Goal: Information Seeking & Learning: Learn about a topic

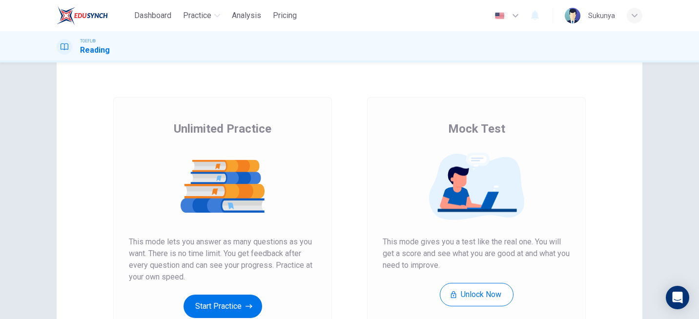
scroll to position [146, 0]
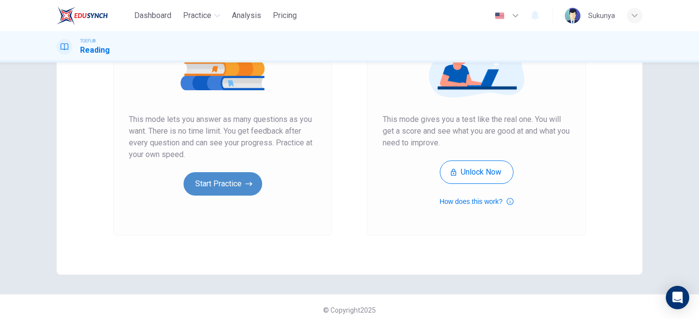
click at [227, 187] on button "Start Practice" at bounding box center [222, 183] width 79 height 23
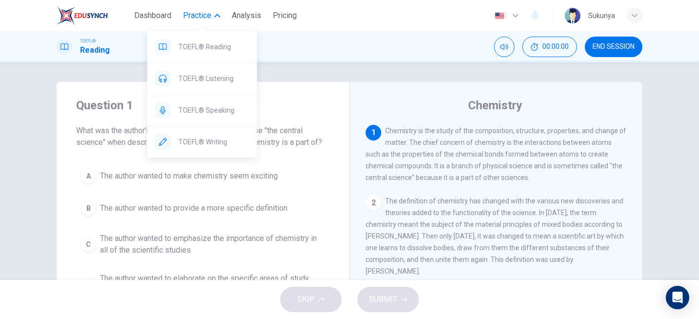
click at [209, 17] on span "Practice" at bounding box center [197, 16] width 28 height 12
drag, startPoint x: 207, startPoint y: 114, endPoint x: 391, endPoint y: 55, distance: 193.7
click at [207, 114] on span "TOEFL® Speaking" at bounding box center [214, 110] width 71 height 12
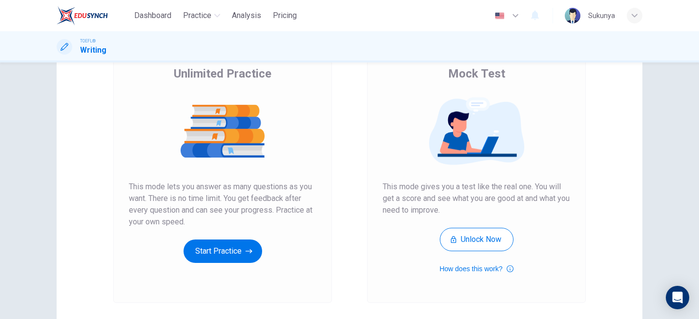
scroll to position [153, 0]
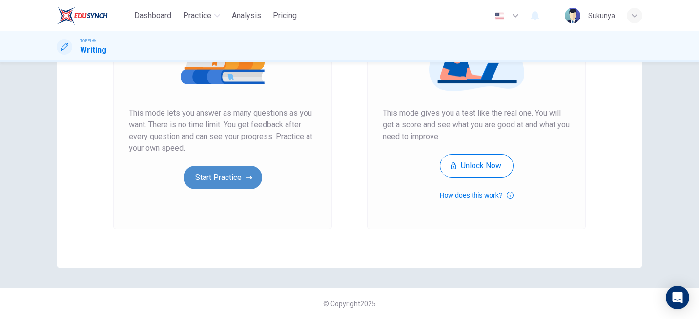
click at [226, 183] on button "Start Practice" at bounding box center [222, 177] width 79 height 23
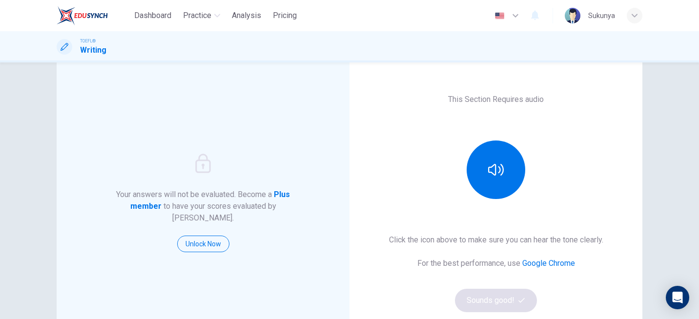
scroll to position [0, 0]
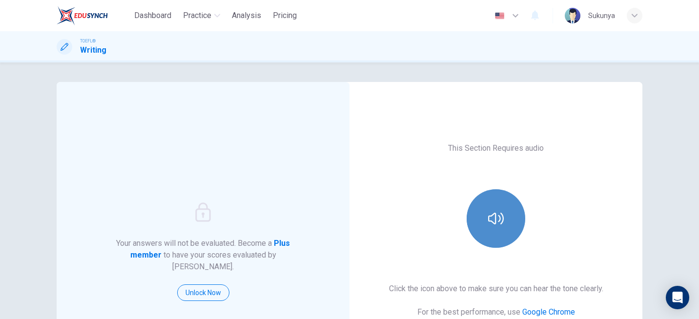
click at [507, 225] on button "button" at bounding box center [496, 218] width 59 height 59
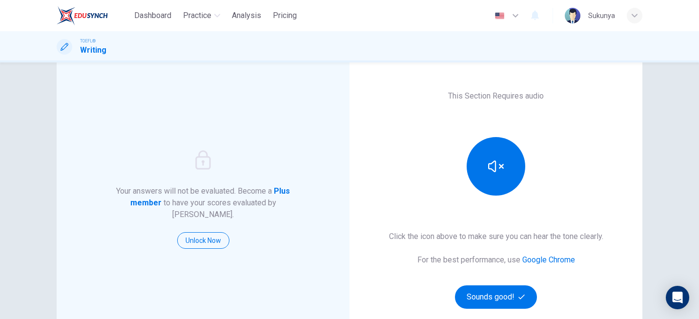
scroll to position [98, 0]
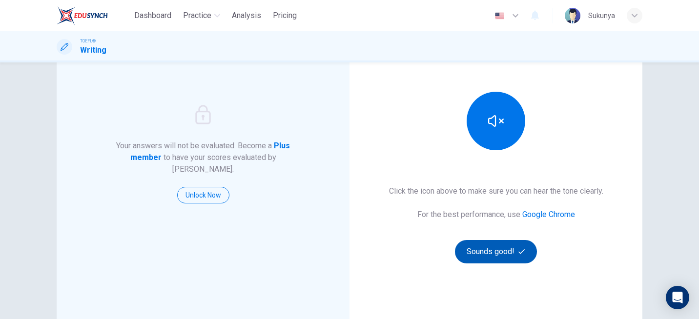
click at [498, 255] on button "Sounds good!" at bounding box center [496, 251] width 82 height 23
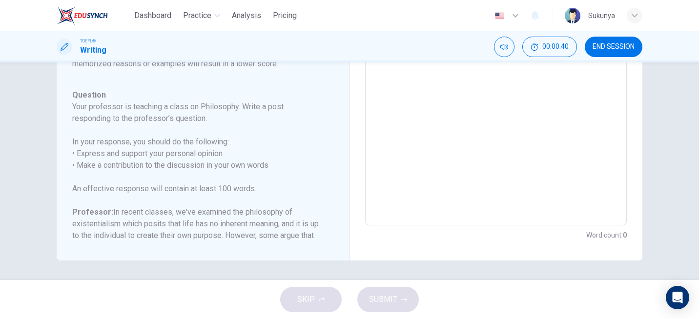
scroll to position [0, 0]
click at [622, 49] on span "END SESSION" at bounding box center [613, 47] width 42 height 8
